Goal: Communication & Community: Answer question/provide support

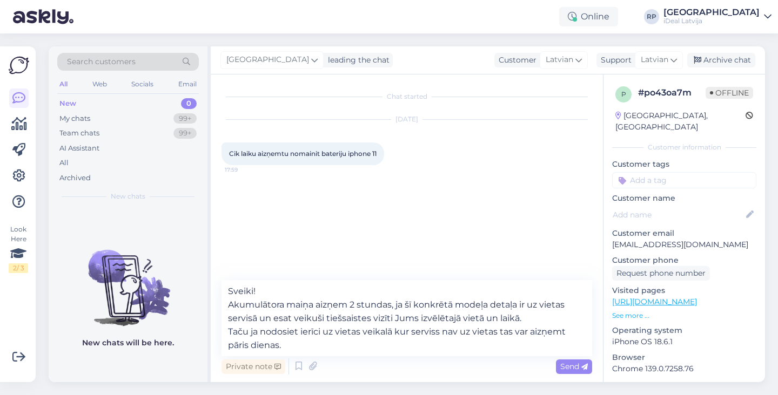
type textarea "Sveiki! Akumulātora maiņa aizņem 2 stundas, ja šī konkrētā modeļa detaļa ir uz …"
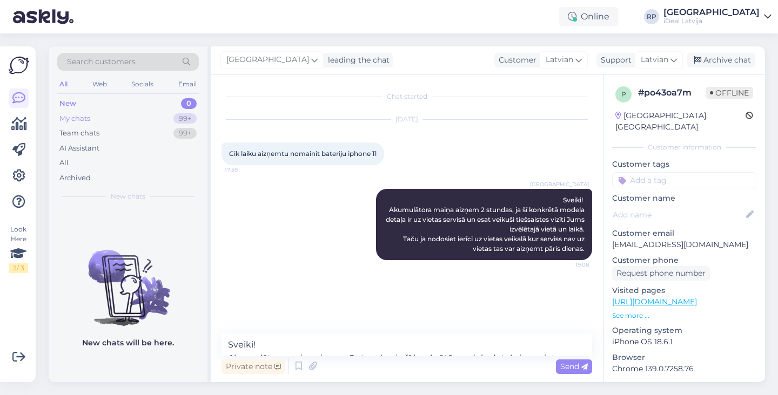
click at [160, 116] on div "My chats 99+" at bounding box center [128, 118] width 142 height 15
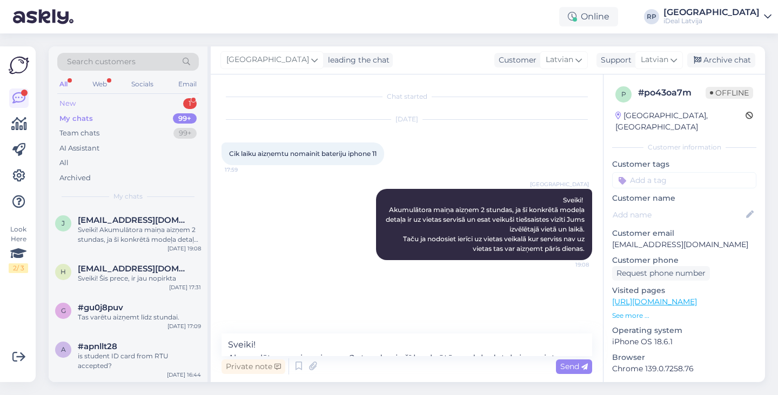
click at [172, 106] on div "New 1" at bounding box center [128, 103] width 142 height 15
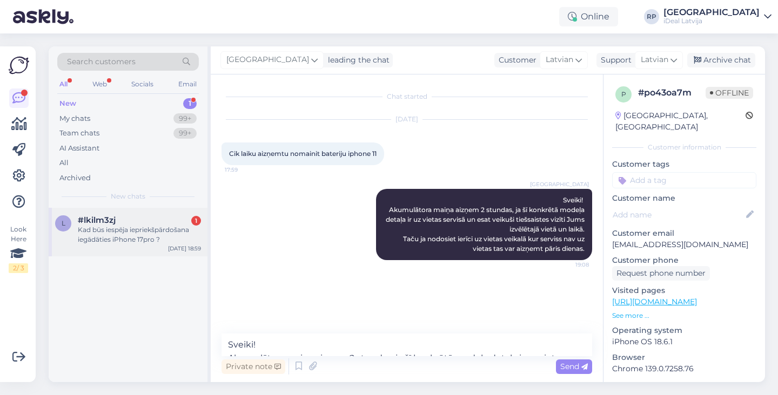
click at [131, 223] on div "#lkilm3zj 1" at bounding box center [139, 221] width 123 height 10
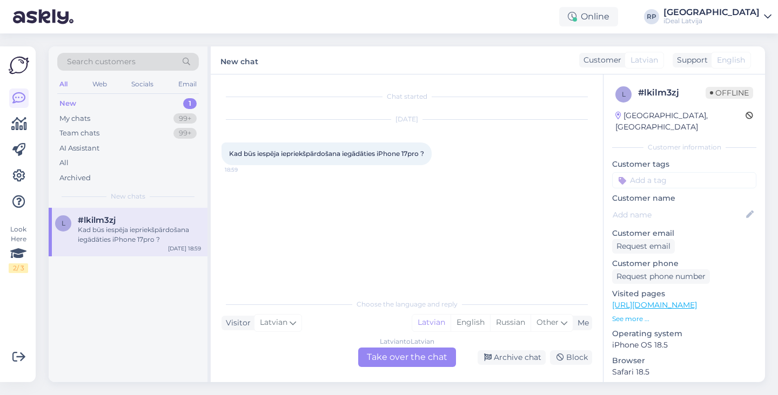
click at [389, 353] on div "Latvian to Latvian Take over the chat" at bounding box center [407, 357] width 98 height 19
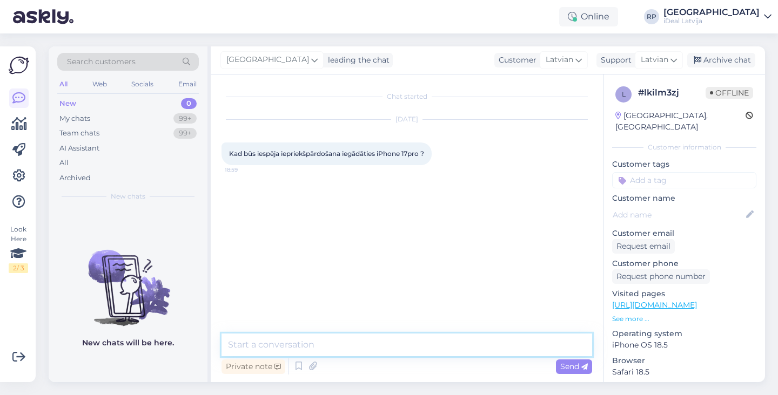
click at [391, 350] on textarea at bounding box center [407, 345] width 371 height 23
type textarea "Tas tiks paziņots"
type textarea "Sveiki, tas tiks paziņots kad būs iespējams ."
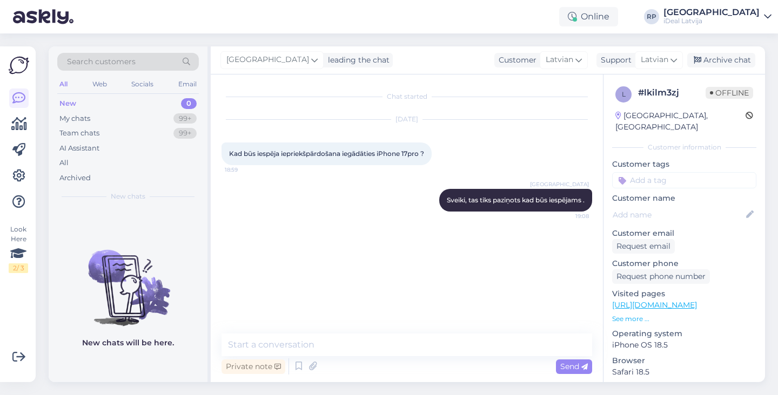
click at [402, 253] on div "Chat started [DATE] Kad būs iespēja iepriekšpārdošana iegādāties iPhone 17pro ?…" at bounding box center [412, 204] width 380 height 239
click at [182, 114] on div "99+" at bounding box center [184, 118] width 23 height 11
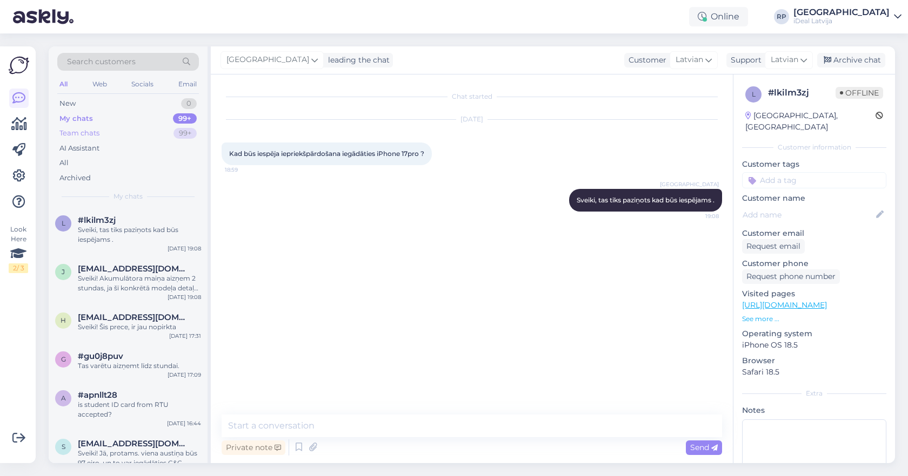
click at [150, 127] on div "Team chats 99+" at bounding box center [128, 133] width 142 height 15
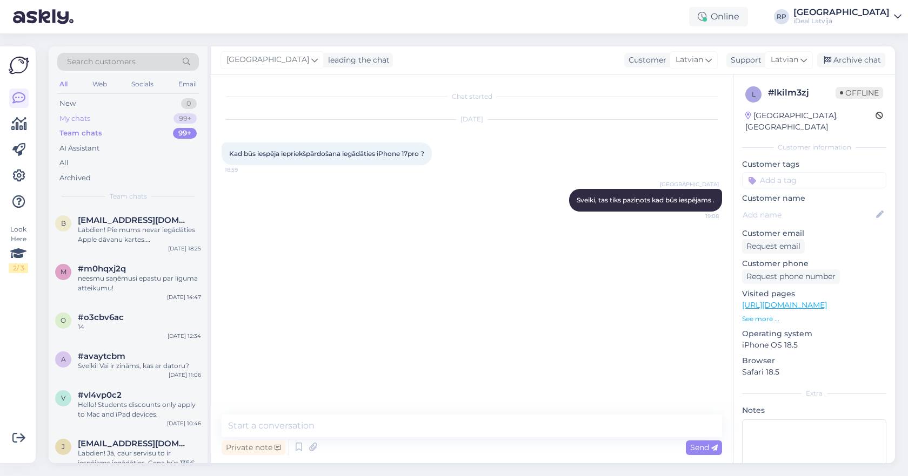
click at [149, 117] on div "My chats 99+" at bounding box center [128, 118] width 142 height 15
